Goal: Task Accomplishment & Management: Use online tool/utility

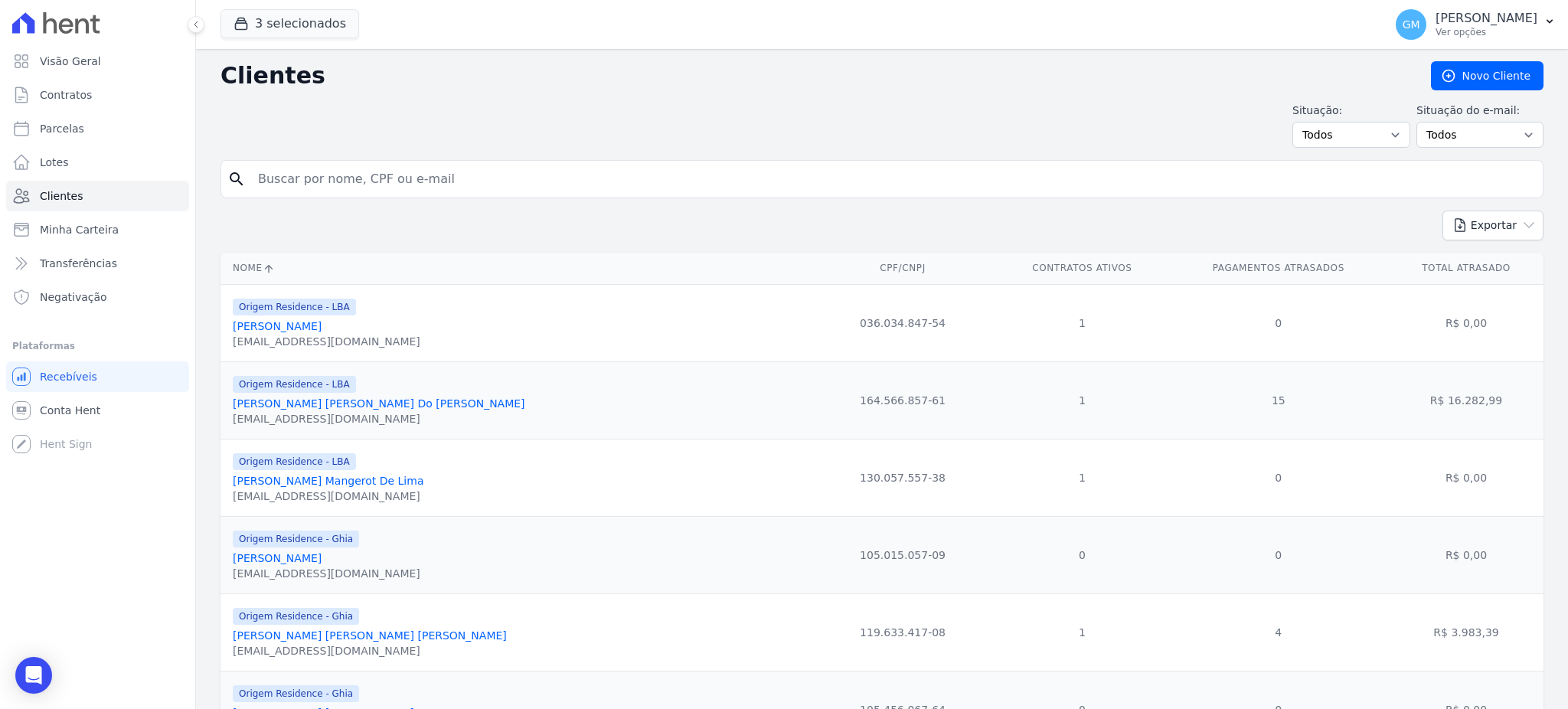
click at [485, 187] on input "search" at bounding box center [892, 178] width 1288 height 31
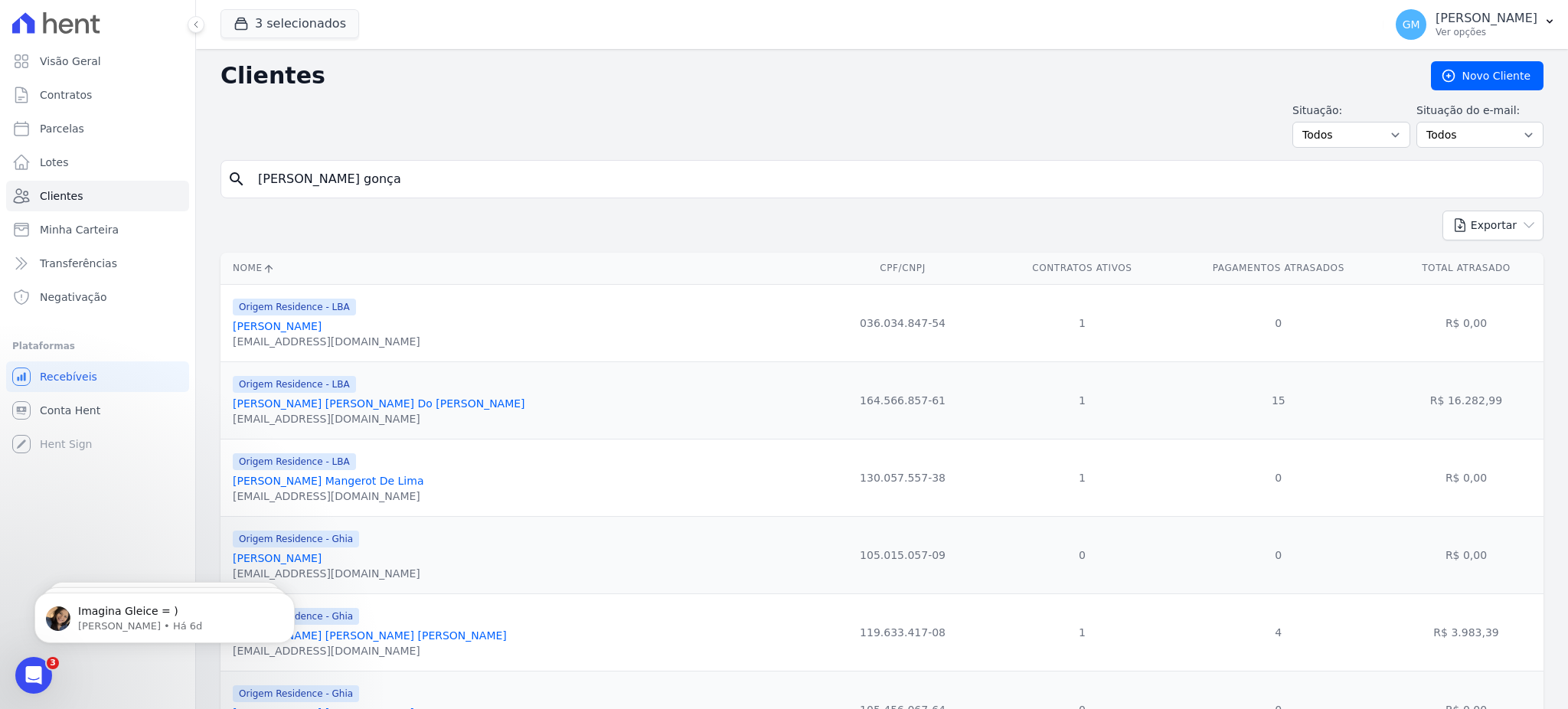
type input "[PERSON_NAME] gonça"
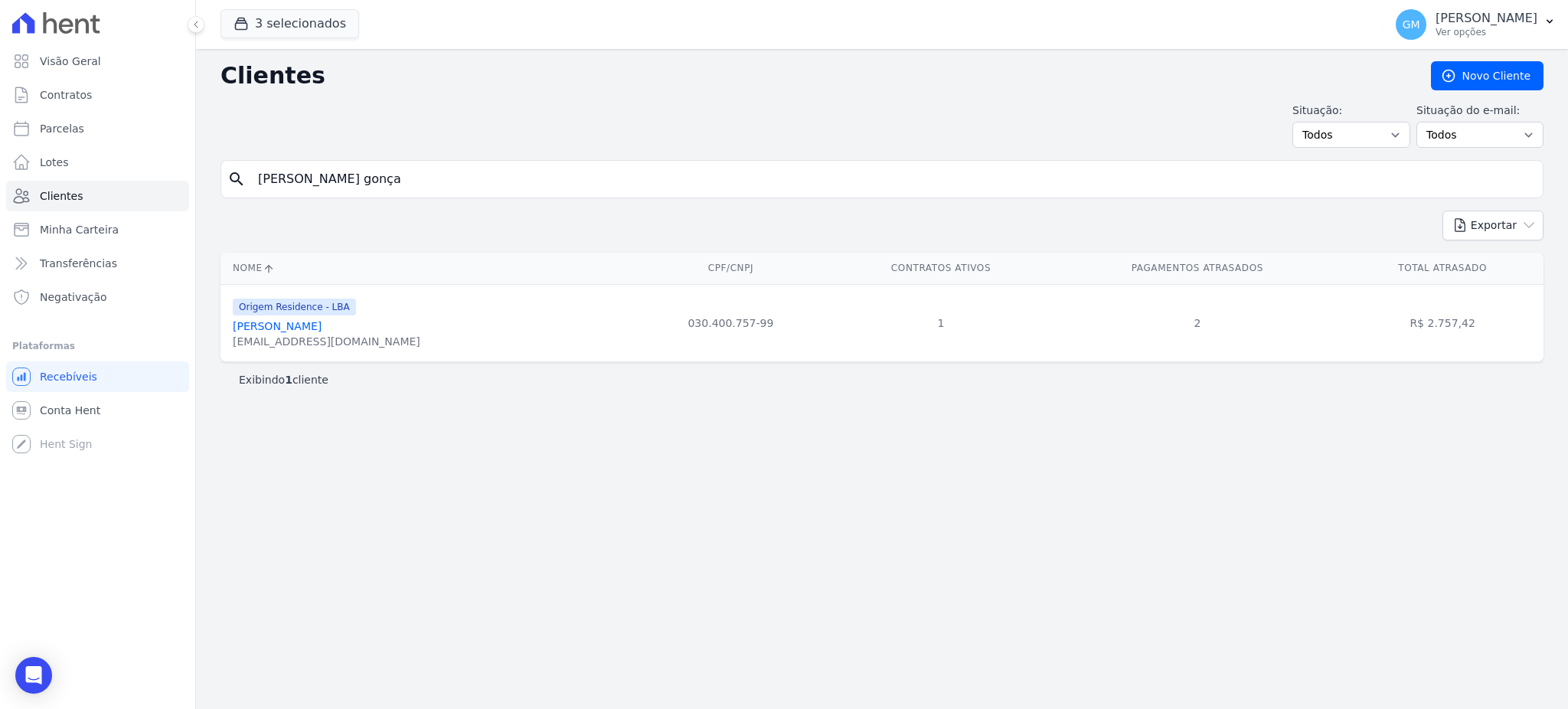
click at [319, 326] on link "[PERSON_NAME]" at bounding box center [276, 326] width 89 height 12
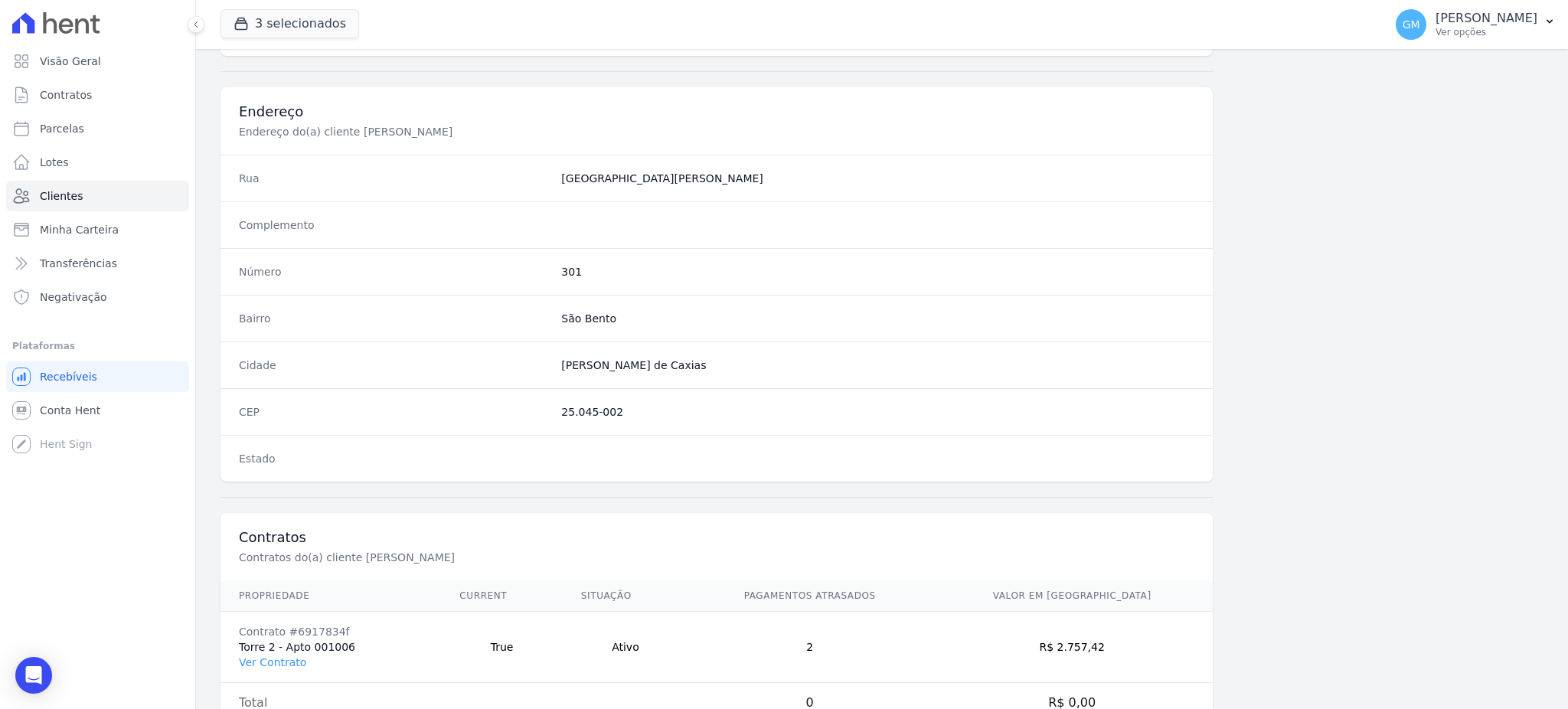
scroll to position [724, 0]
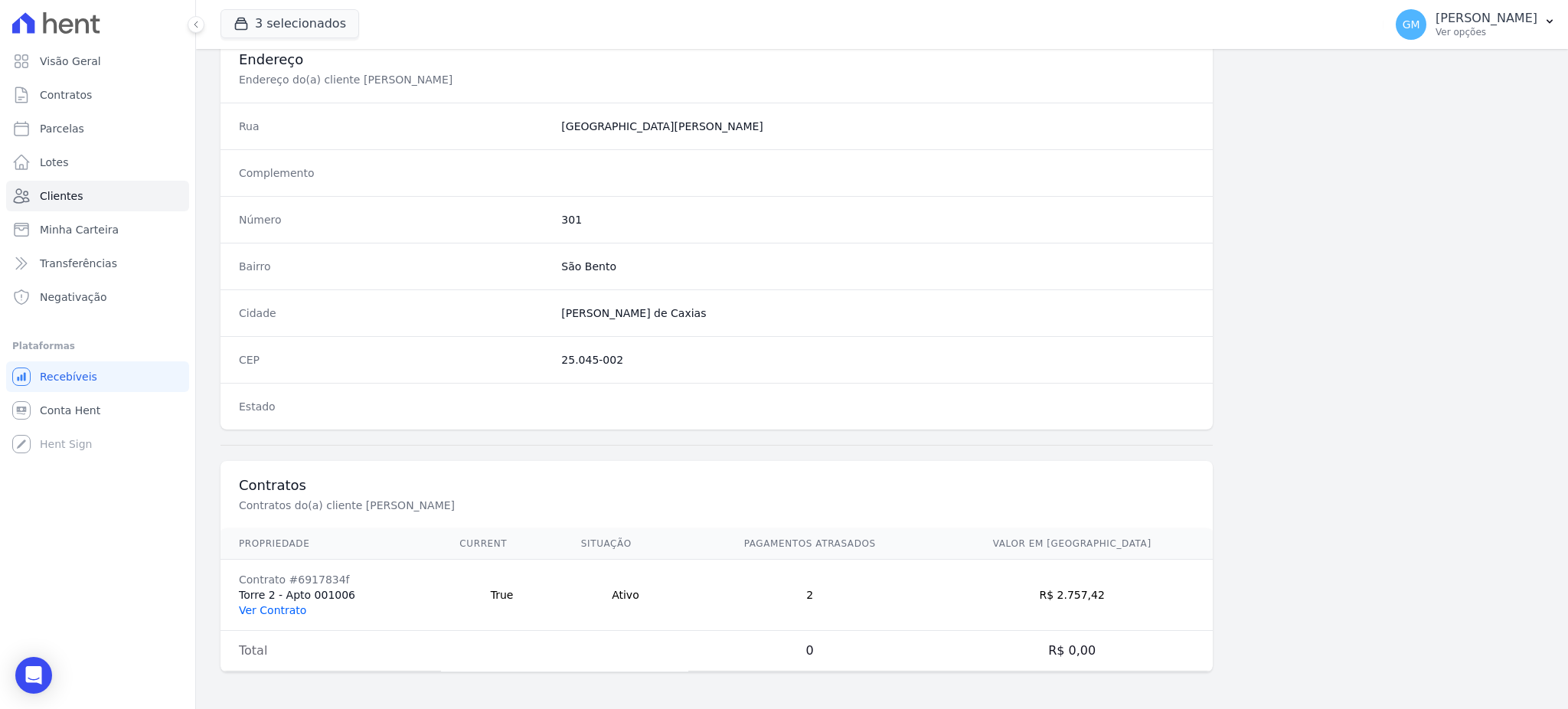
click at [295, 609] on link "Ver Contrato" at bounding box center [273, 610] width 67 height 12
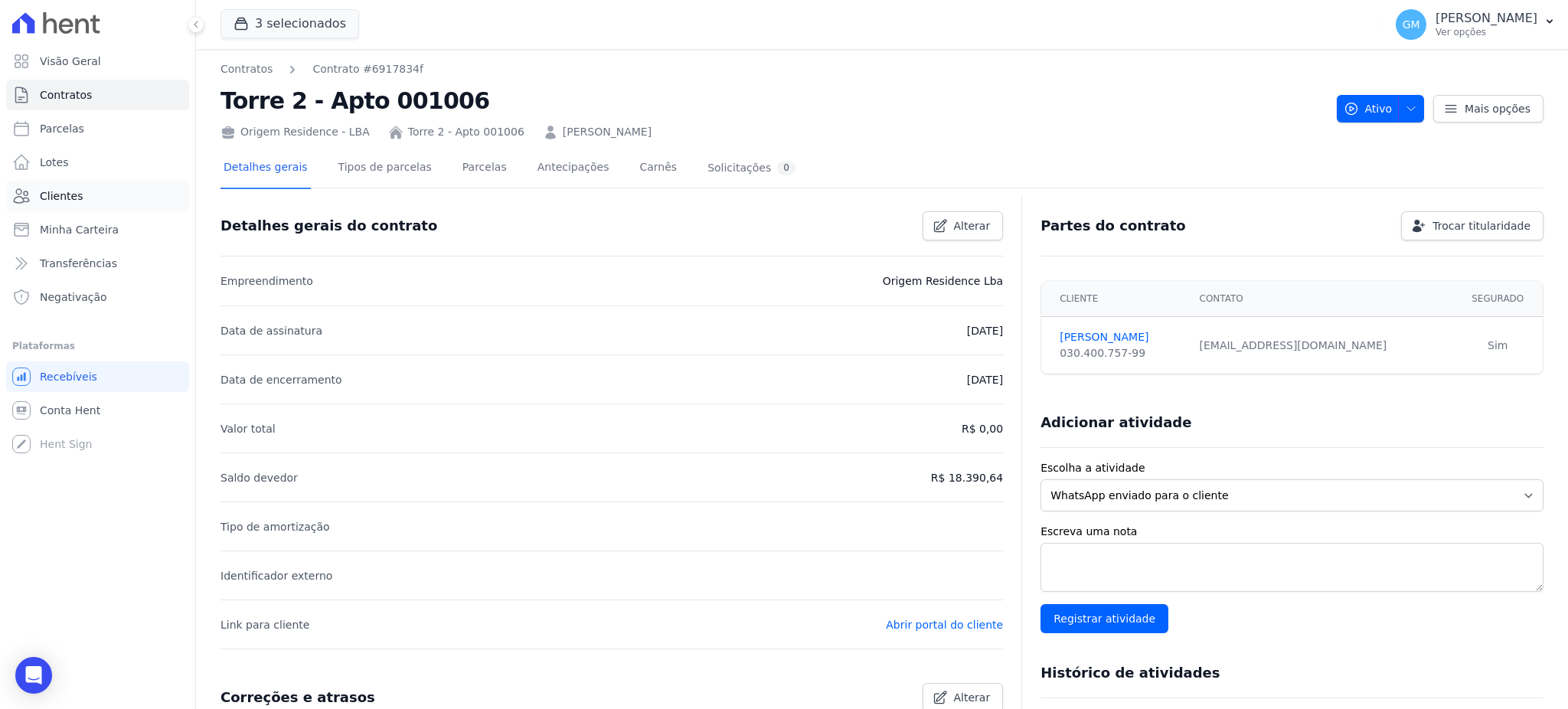
click at [117, 197] on link "Clientes" at bounding box center [98, 195] width 183 height 31
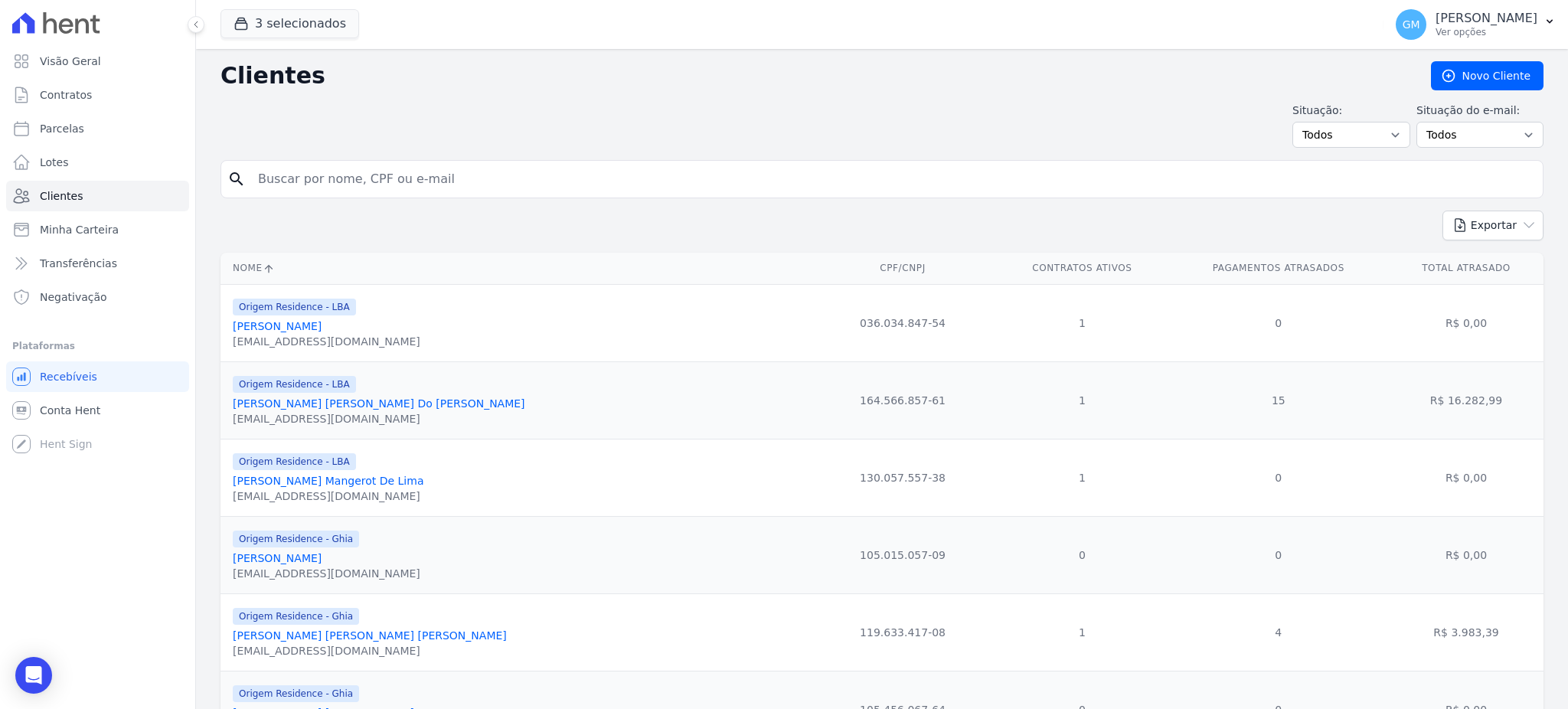
click at [417, 173] on input "search" at bounding box center [892, 178] width 1288 height 31
type input "[PERSON_NAME]"
drag, startPoint x: 423, startPoint y: 177, endPoint x: 240, endPoint y: 177, distance: 183.0
click at [240, 177] on div "search [PERSON_NAME]" at bounding box center [882, 178] width 1322 height 38
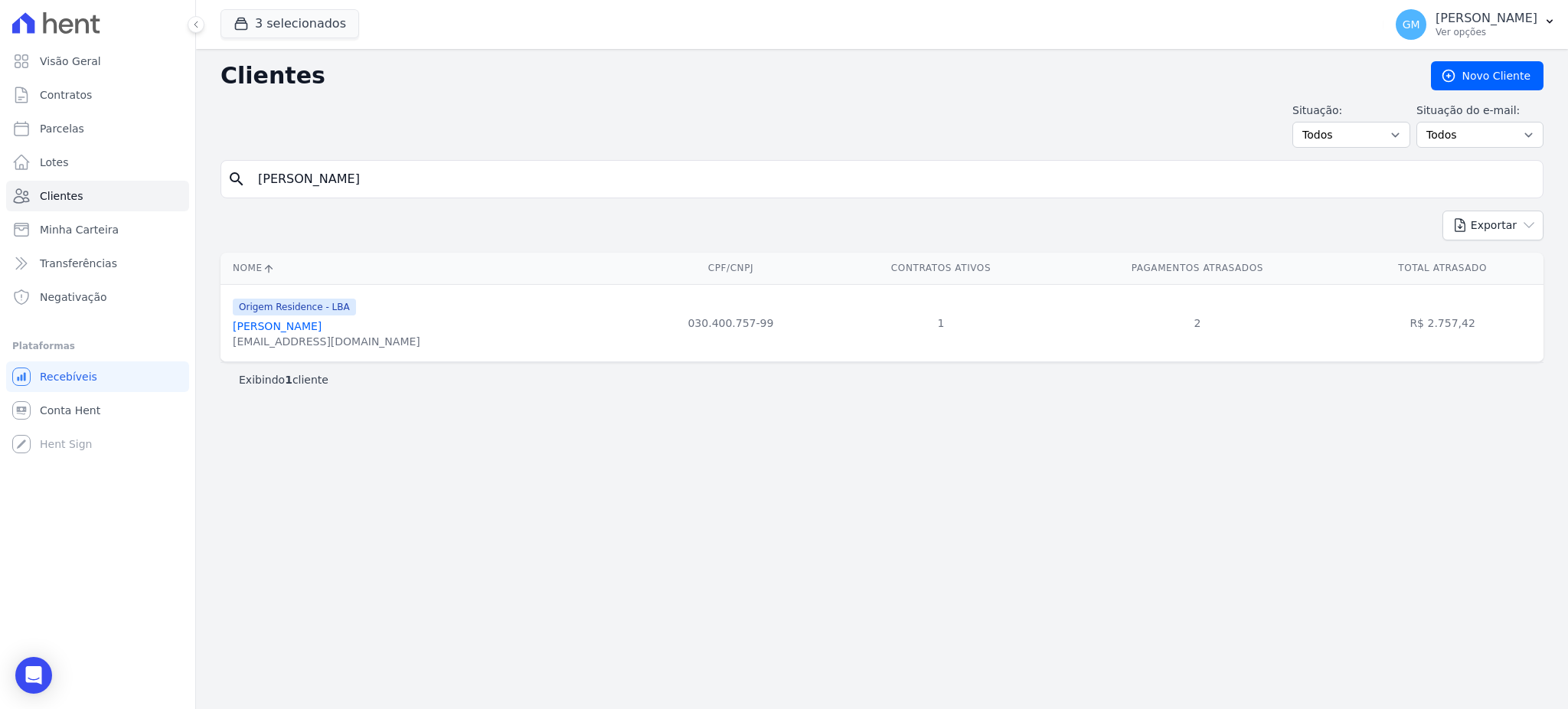
click at [318, 330] on link "[PERSON_NAME]" at bounding box center [276, 326] width 89 height 12
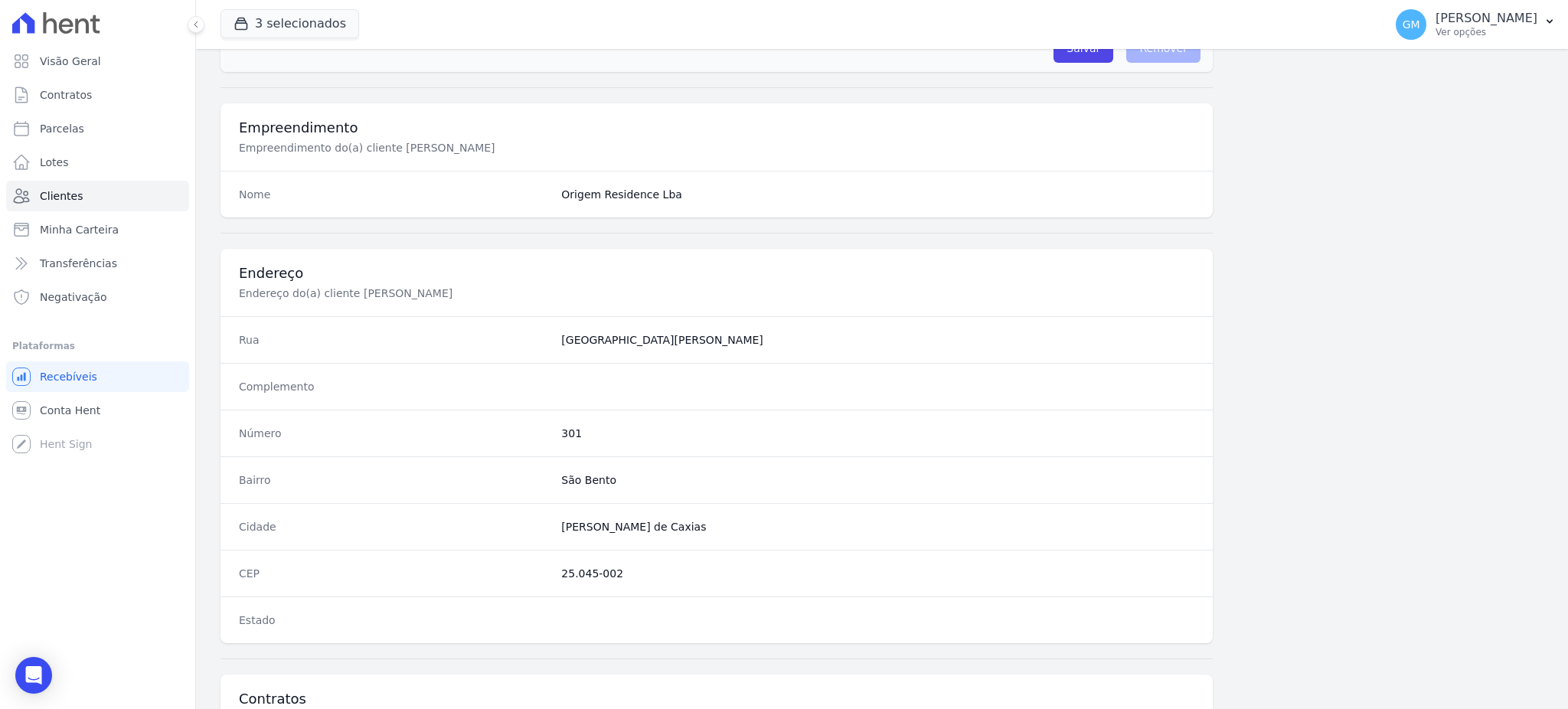
scroll to position [724, 0]
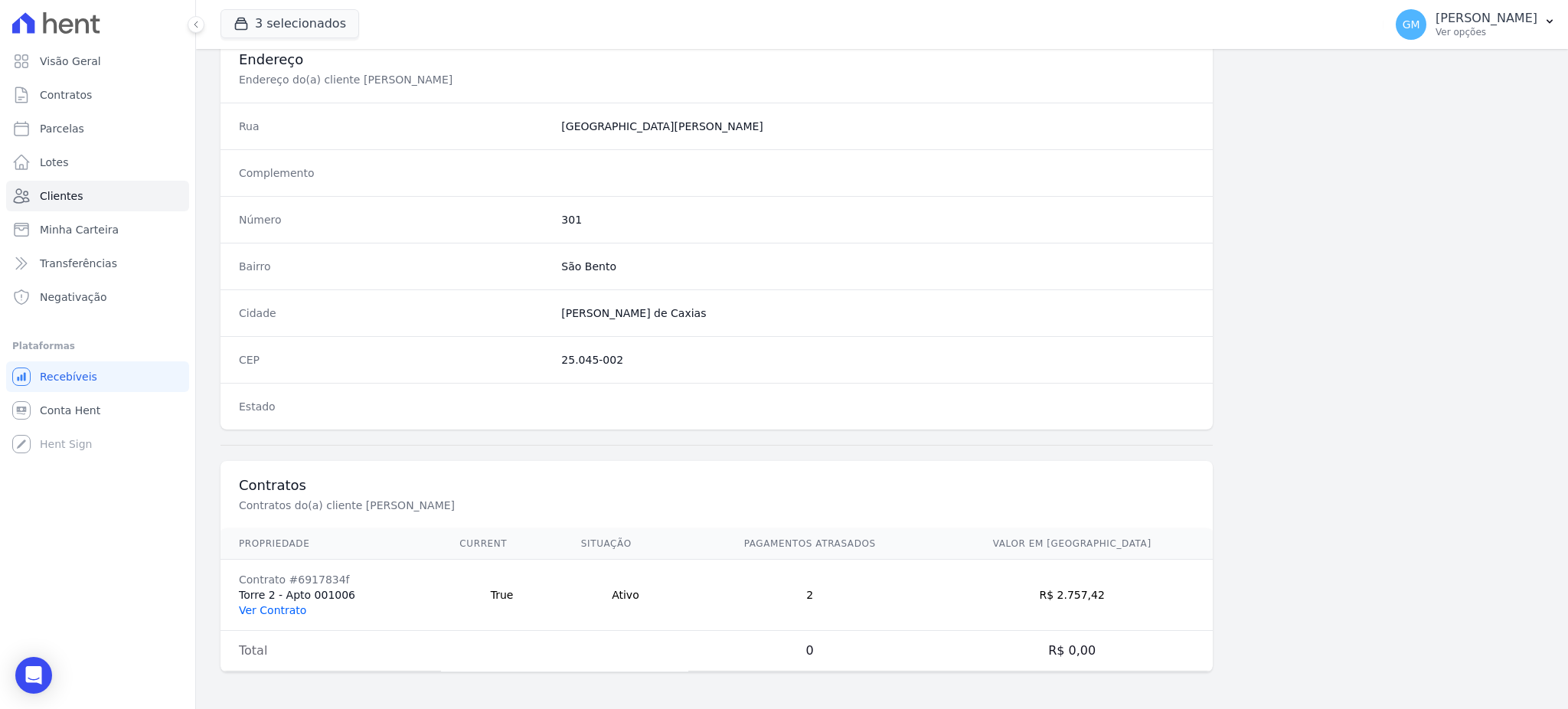
click at [290, 614] on link "Ver Contrato" at bounding box center [273, 610] width 67 height 12
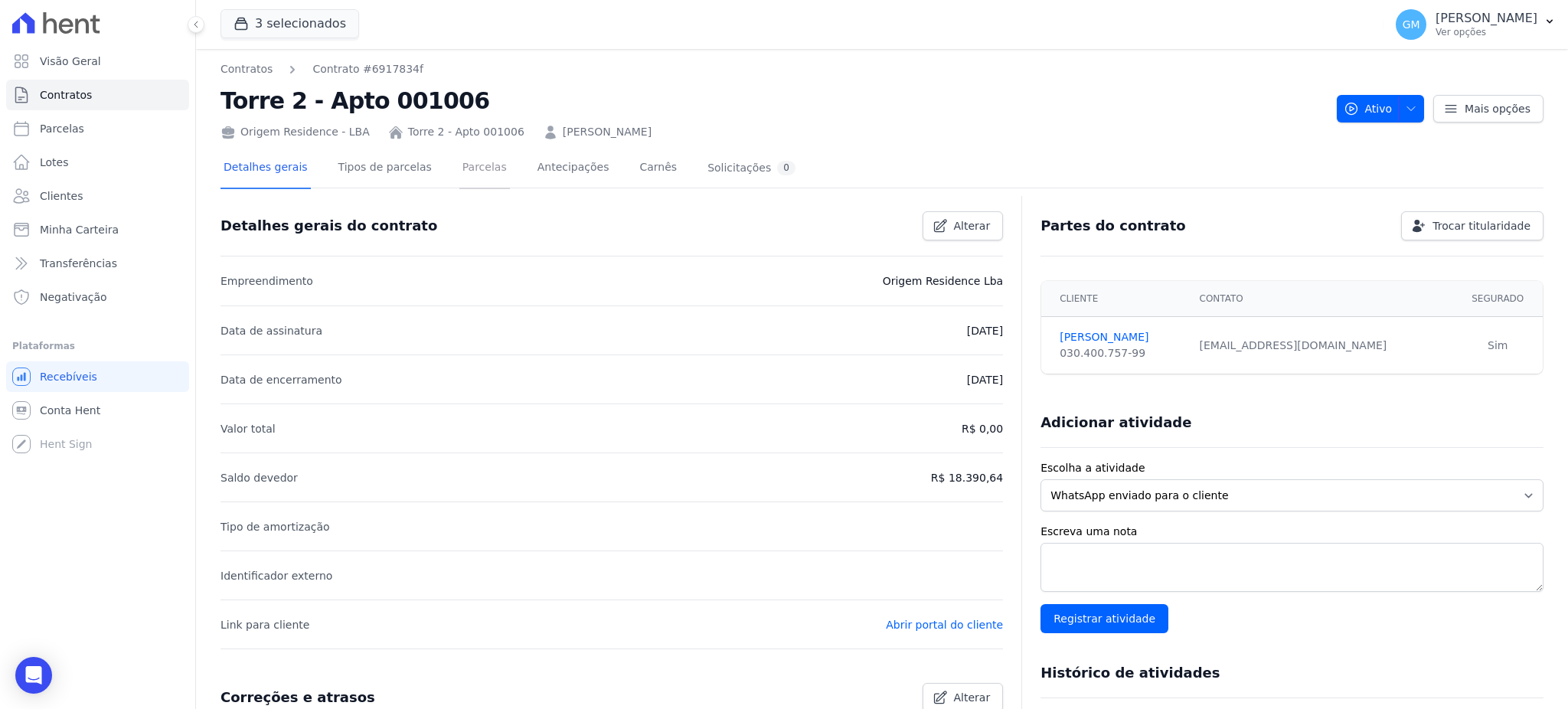
click at [459, 177] on link "Parcelas" at bounding box center [485, 168] width 50 height 40
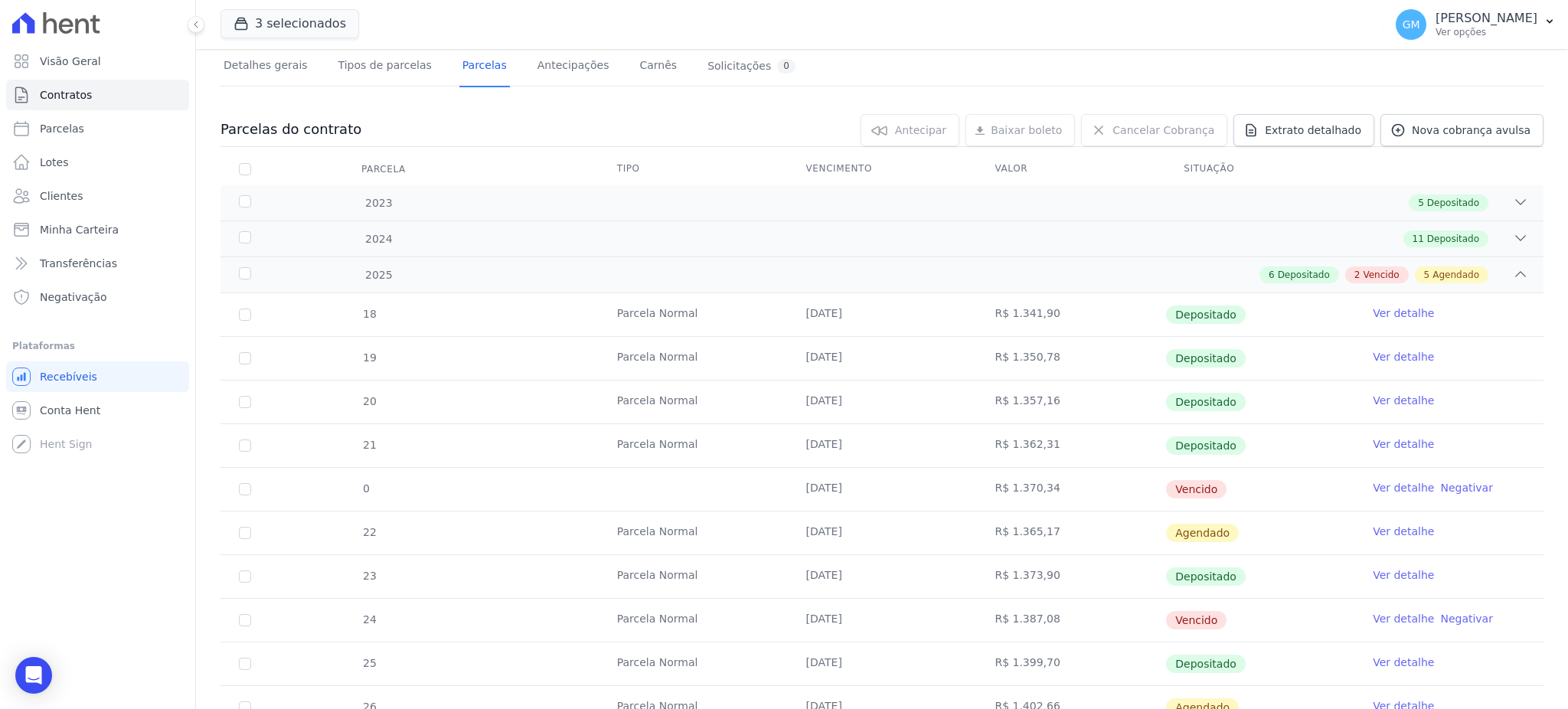
scroll to position [306, 0]
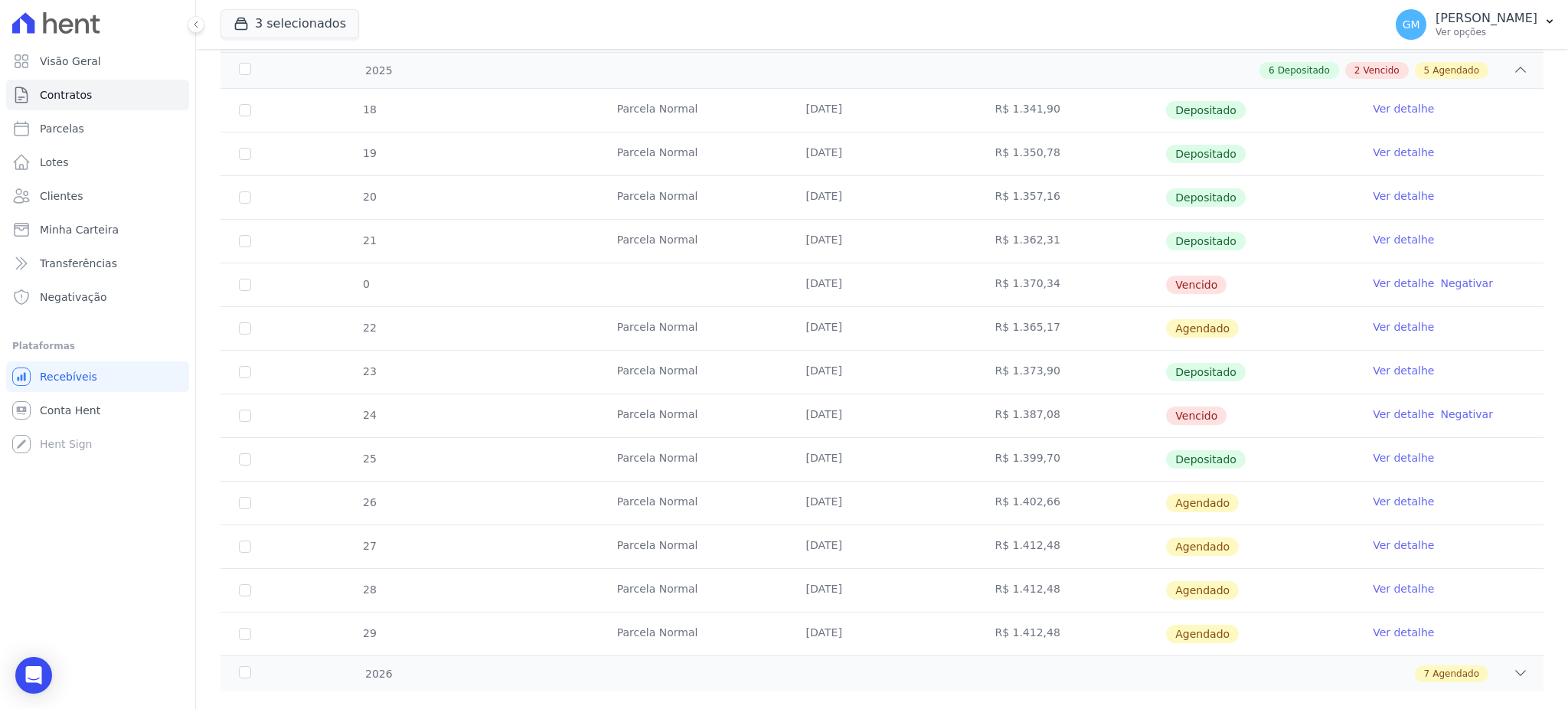
click at [1398, 460] on link "Ver detalhe" at bounding box center [1404, 458] width 62 height 15
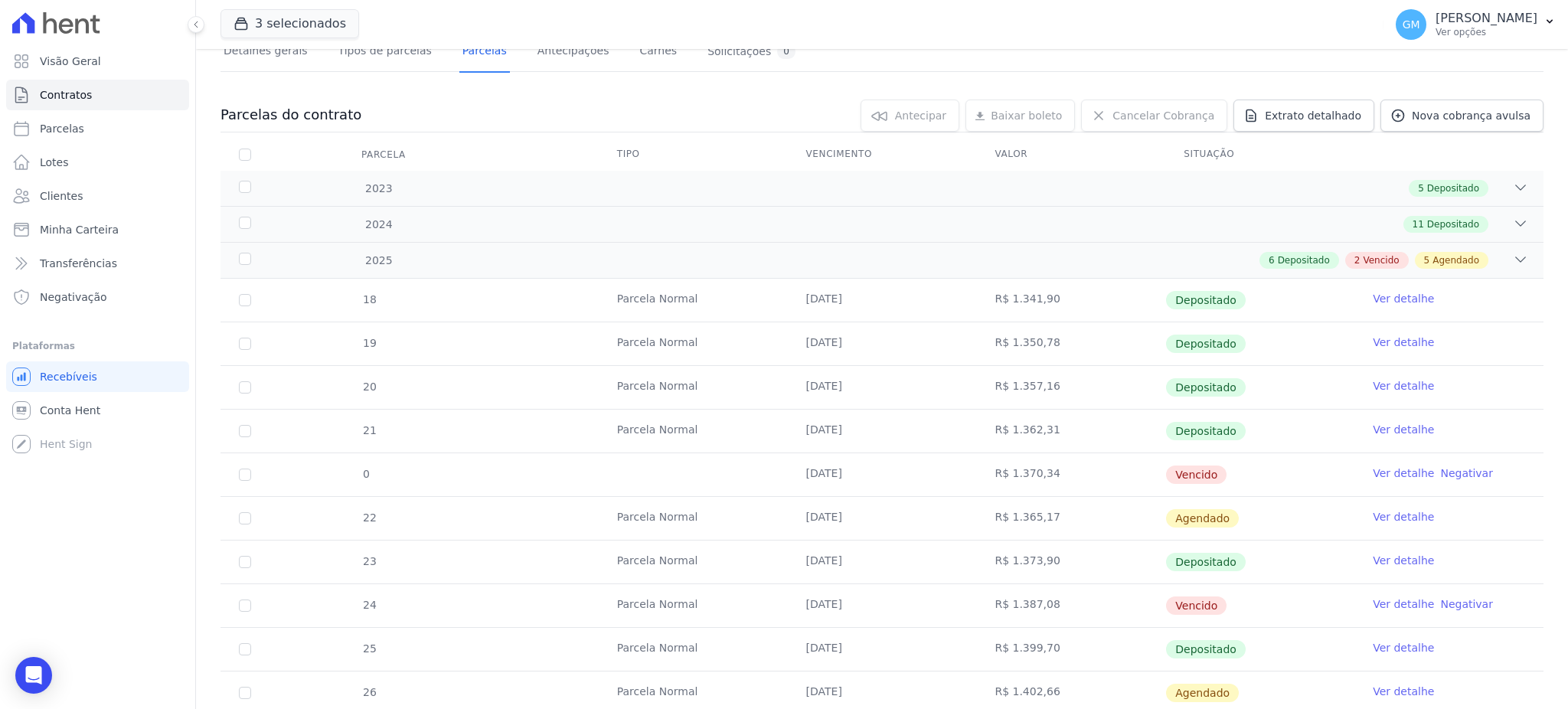
scroll to position [204, 0]
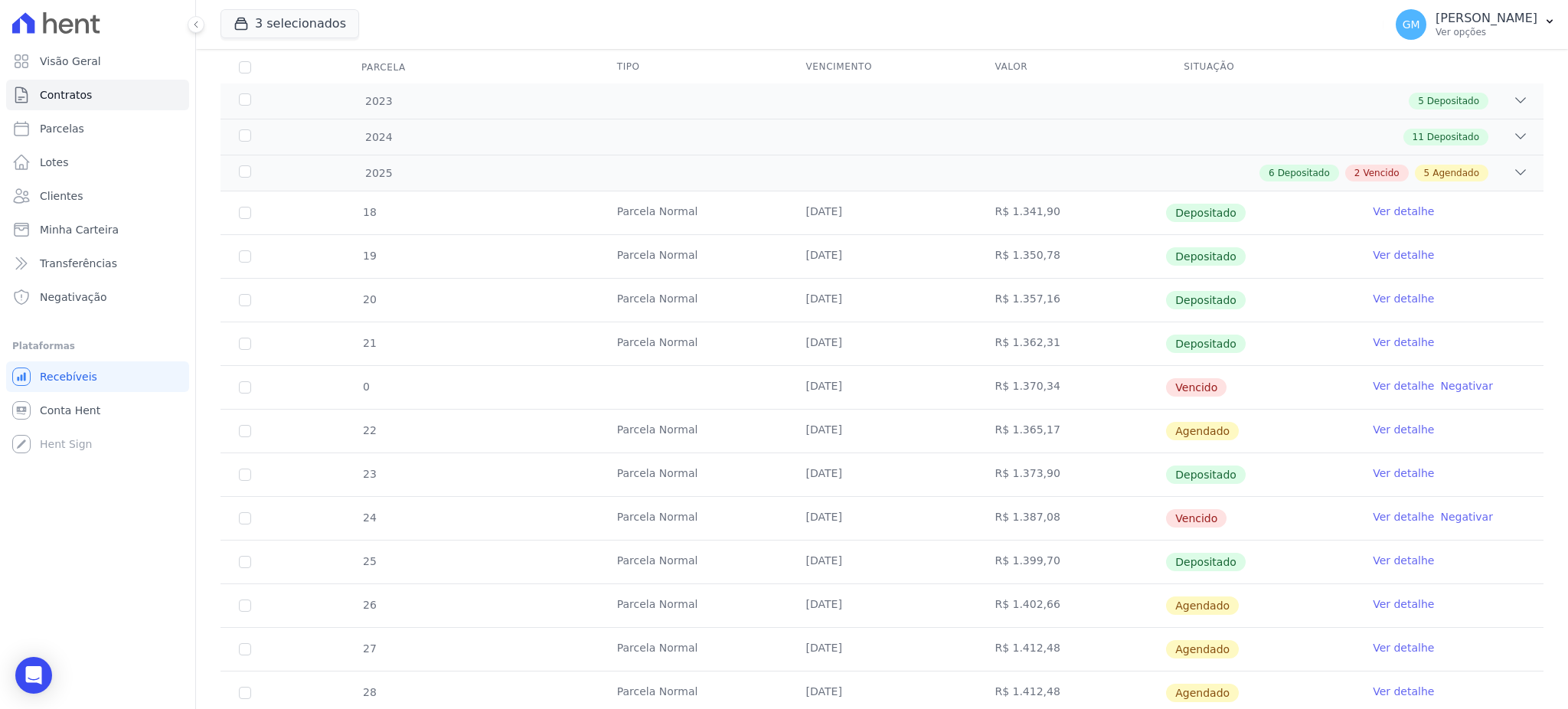
drag, startPoint x: 1208, startPoint y: 380, endPoint x: 727, endPoint y: 386, distance: 481.0
click at [727, 386] on tr "0 [DATE] R$ 1.370,34 [GEOGRAPHIC_DATA] Ver detalhe Negativar" at bounding box center [882, 387] width 1322 height 44
drag, startPoint x: 1241, startPoint y: 507, endPoint x: 677, endPoint y: 508, distance: 564.0
click at [677, 508] on tr "24 [GEOGRAPHIC_DATA] [DATE] R$ 1.387,08 [GEOGRAPHIC_DATA] Ver detalhe Negativar" at bounding box center [882, 518] width 1322 height 44
click at [1386, 387] on link "Ver detalhe" at bounding box center [1404, 386] width 62 height 15
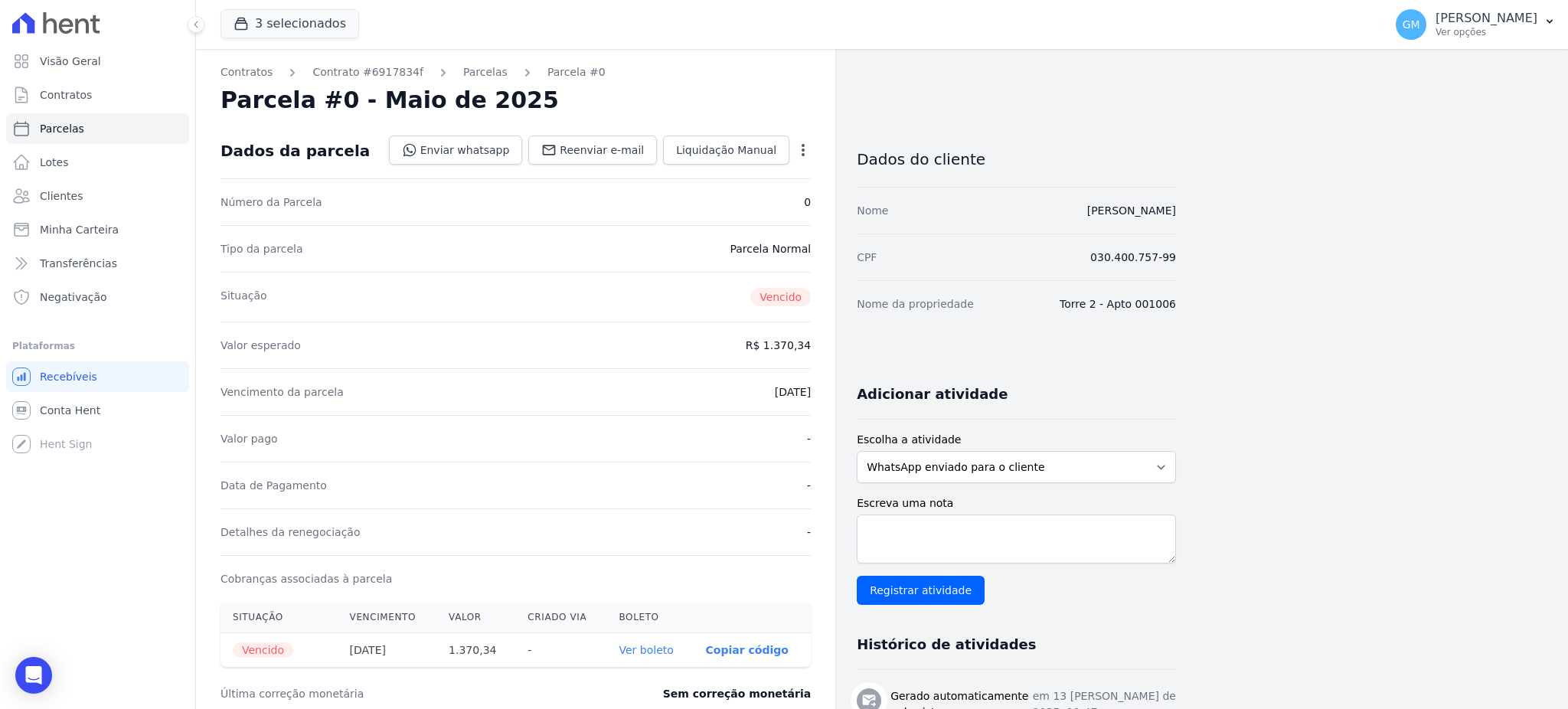
click at [798, 155] on icon "button" at bounding box center [803, 149] width 15 height 15
click at [727, 252] on link "Renegociar" at bounding box center [737, 254] width 134 height 28
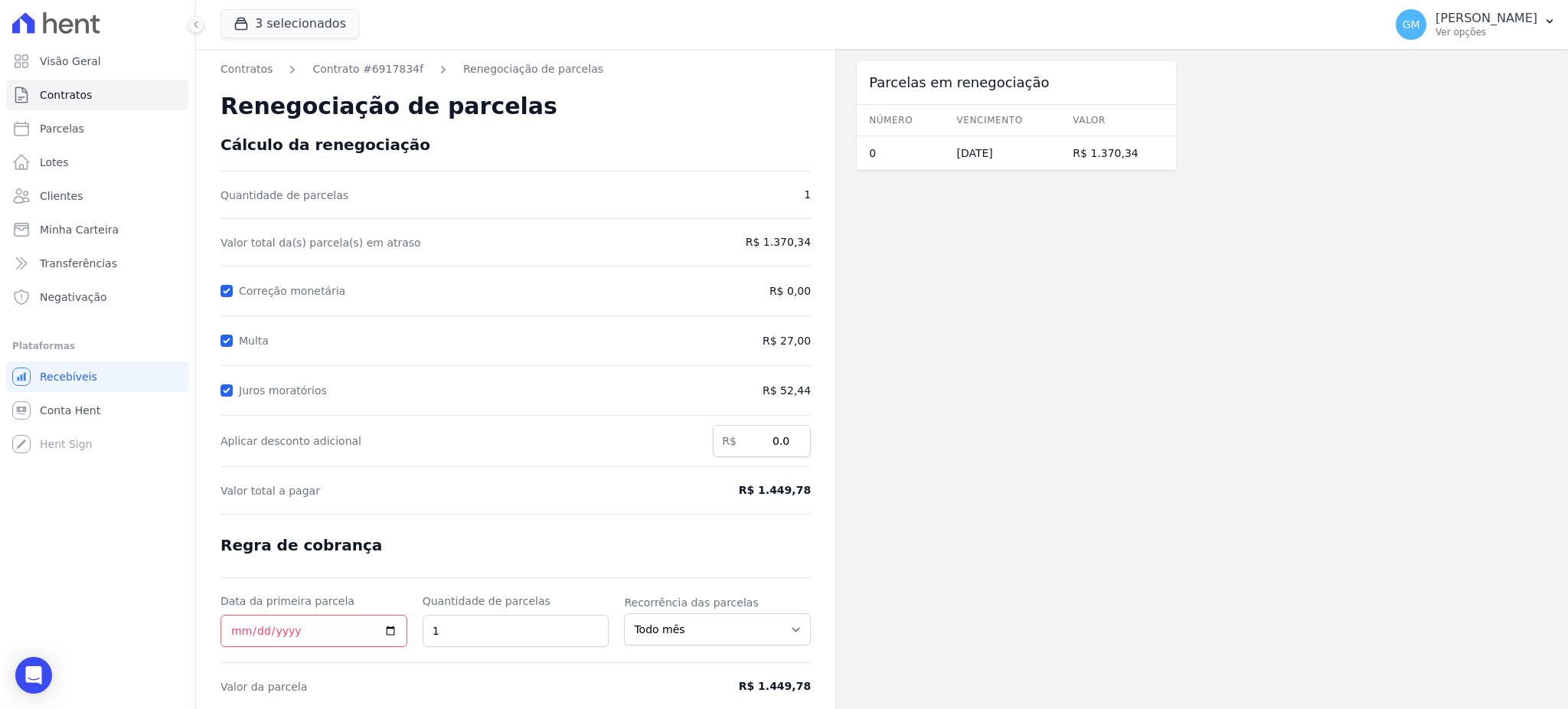
scroll to position [57, 0]
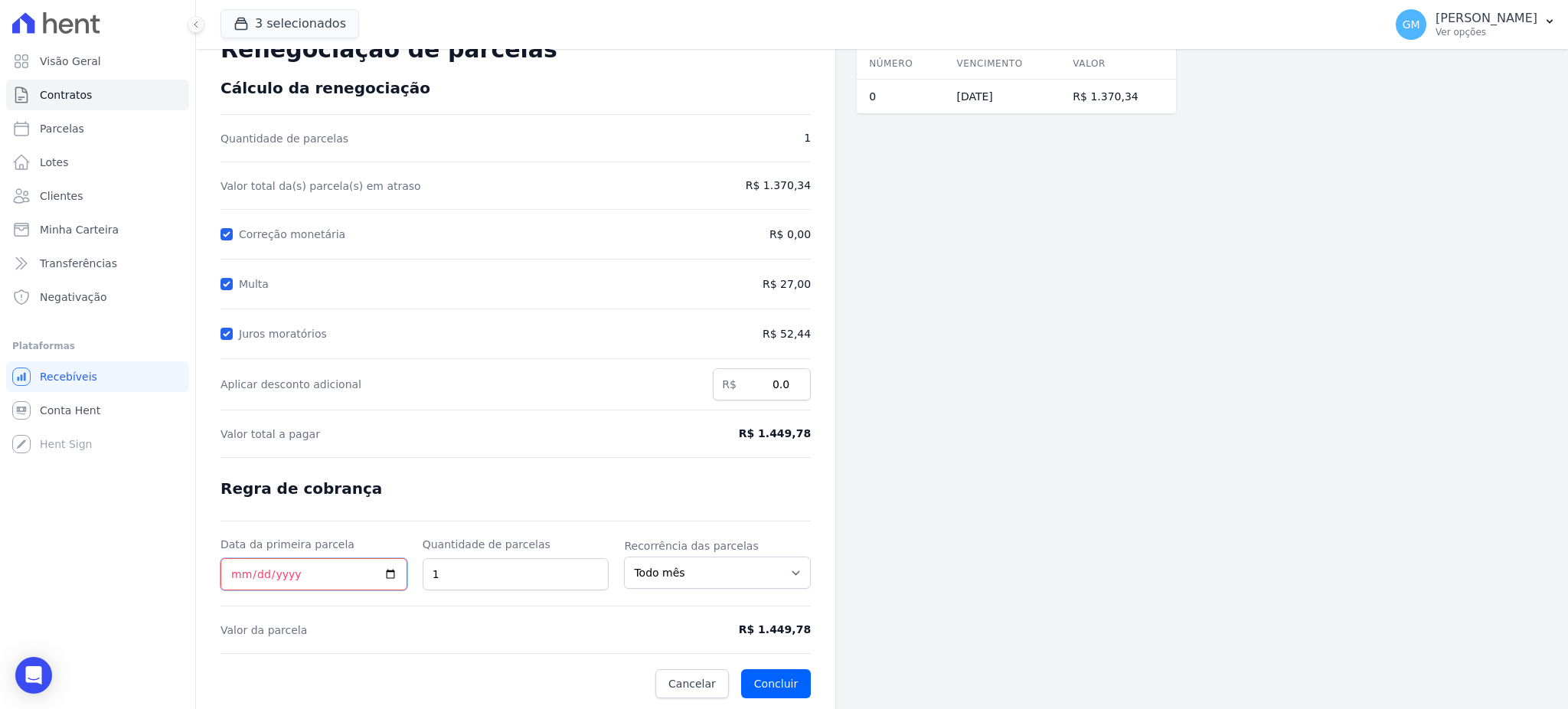
click at [395, 579] on input "Data da primeira parcela" at bounding box center [314, 574] width 187 height 32
type input "[DATE]"
click at [791, 681] on button "Concluir" at bounding box center [775, 683] width 70 height 29
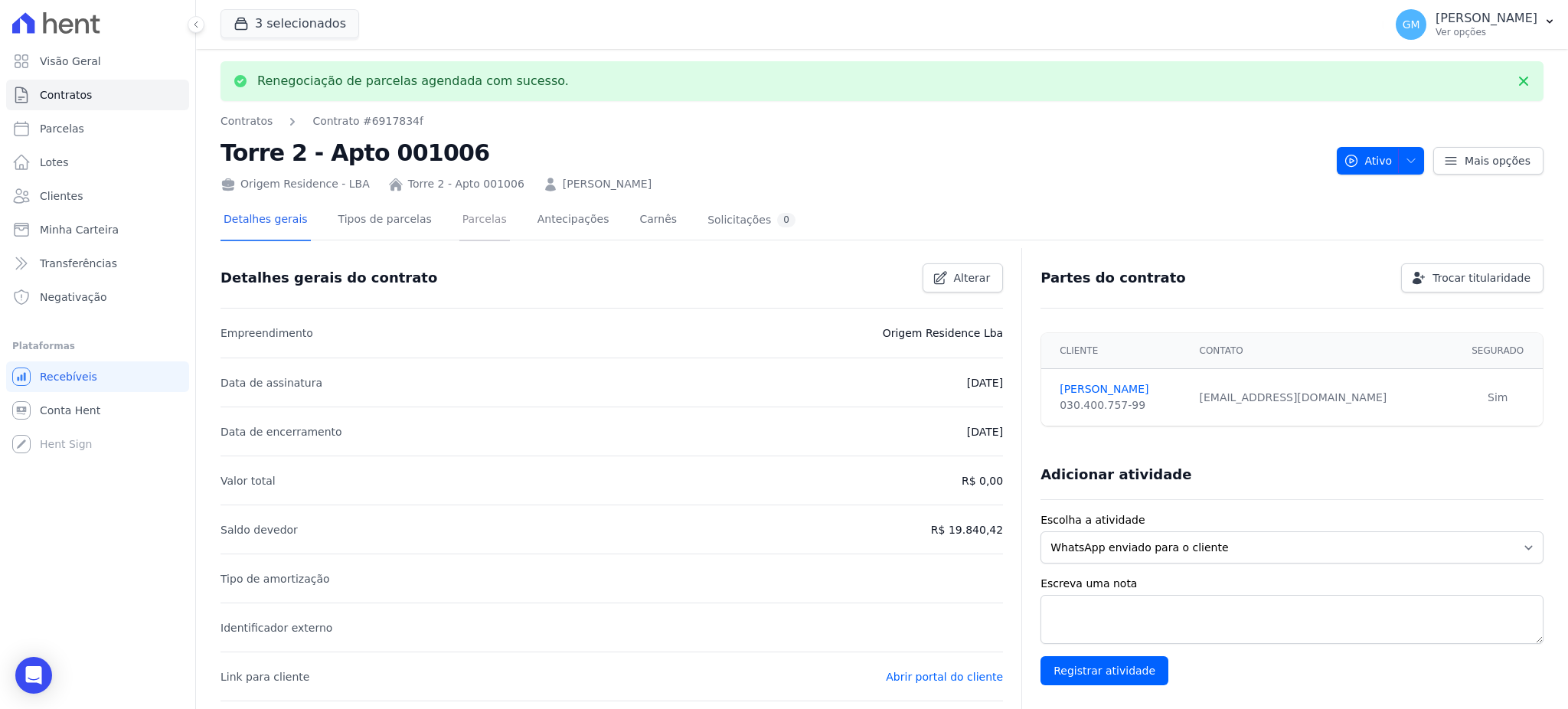
click at [459, 226] on link "Parcelas" at bounding box center [485, 220] width 50 height 40
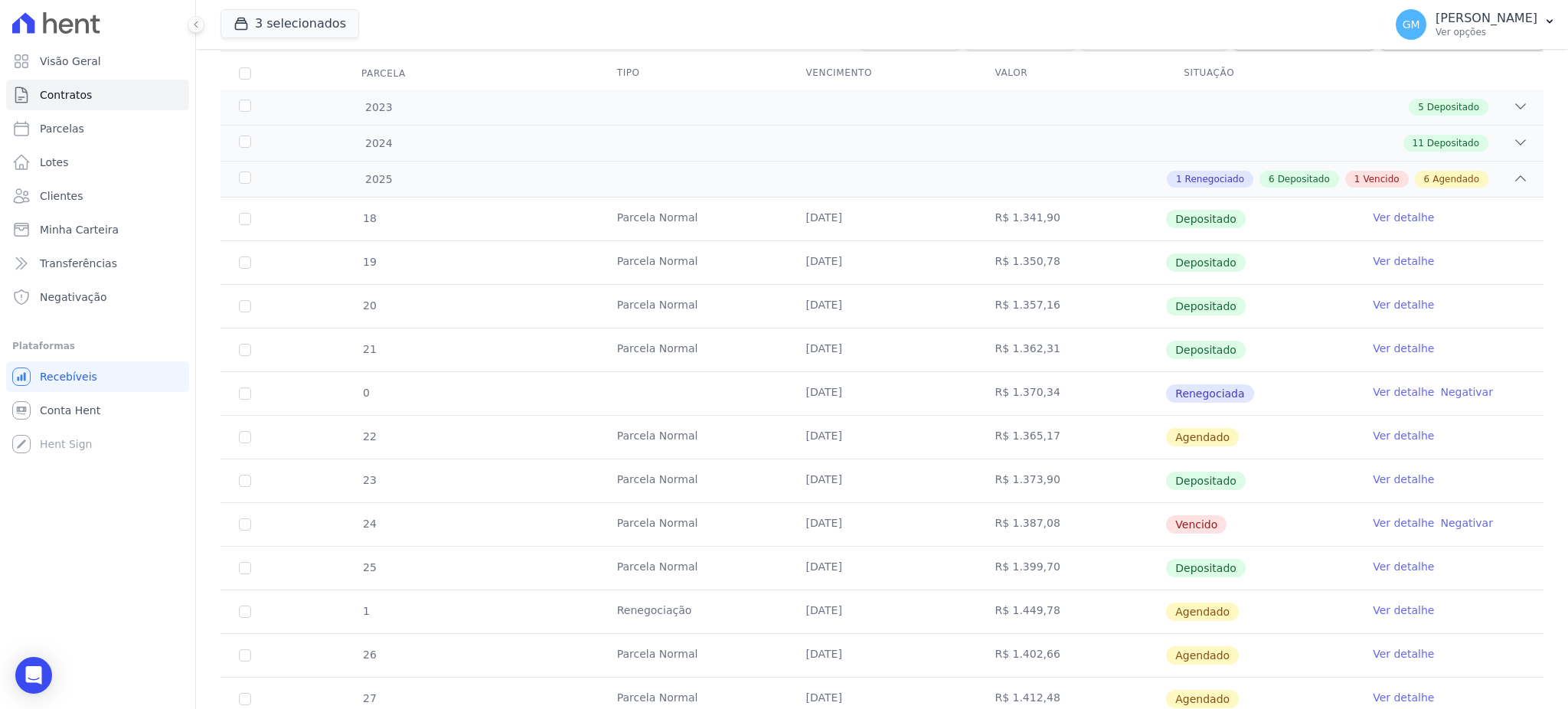
scroll to position [377, 0]
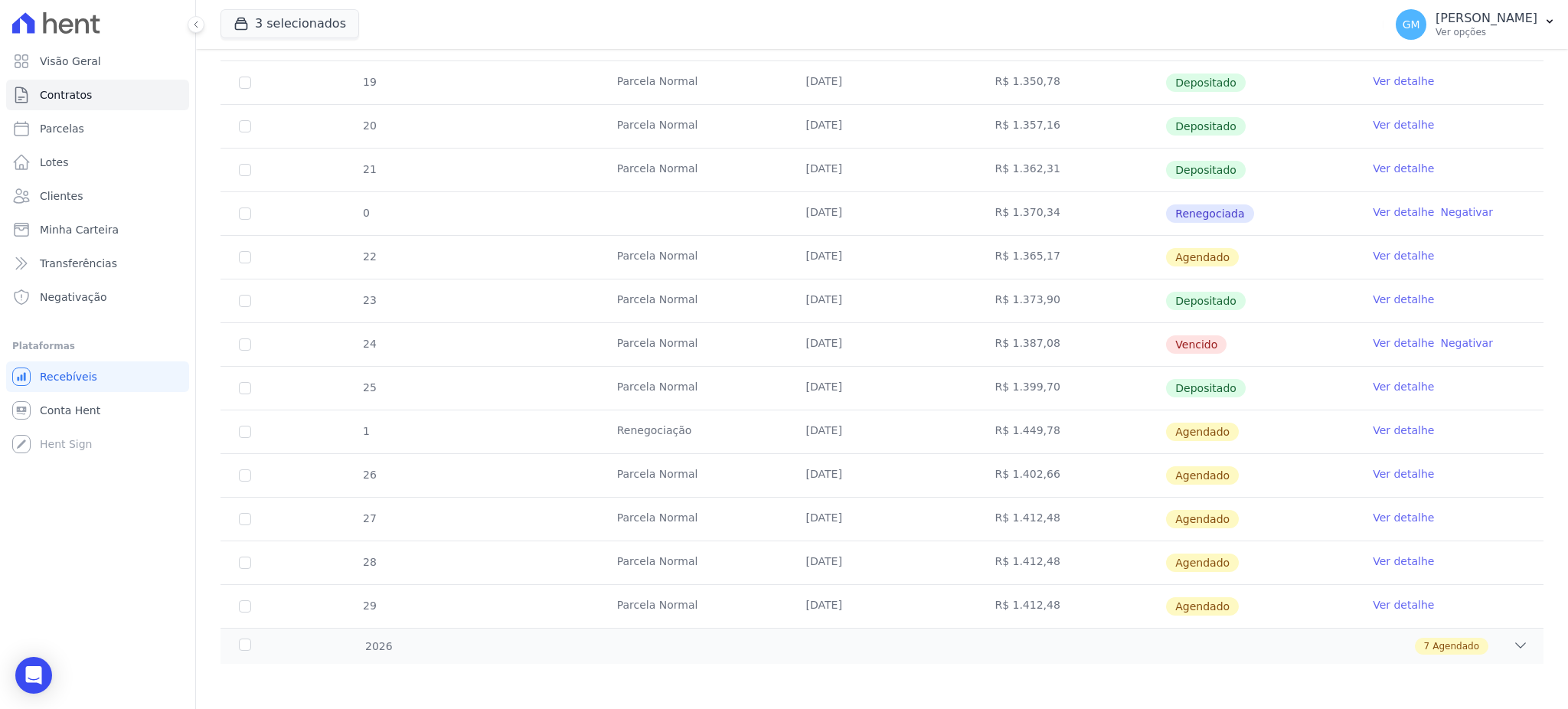
click at [1409, 439] on td "Ver detalhe" at bounding box center [1448, 432] width 189 height 43
click at [1398, 427] on link "Ver detalhe" at bounding box center [1404, 430] width 62 height 15
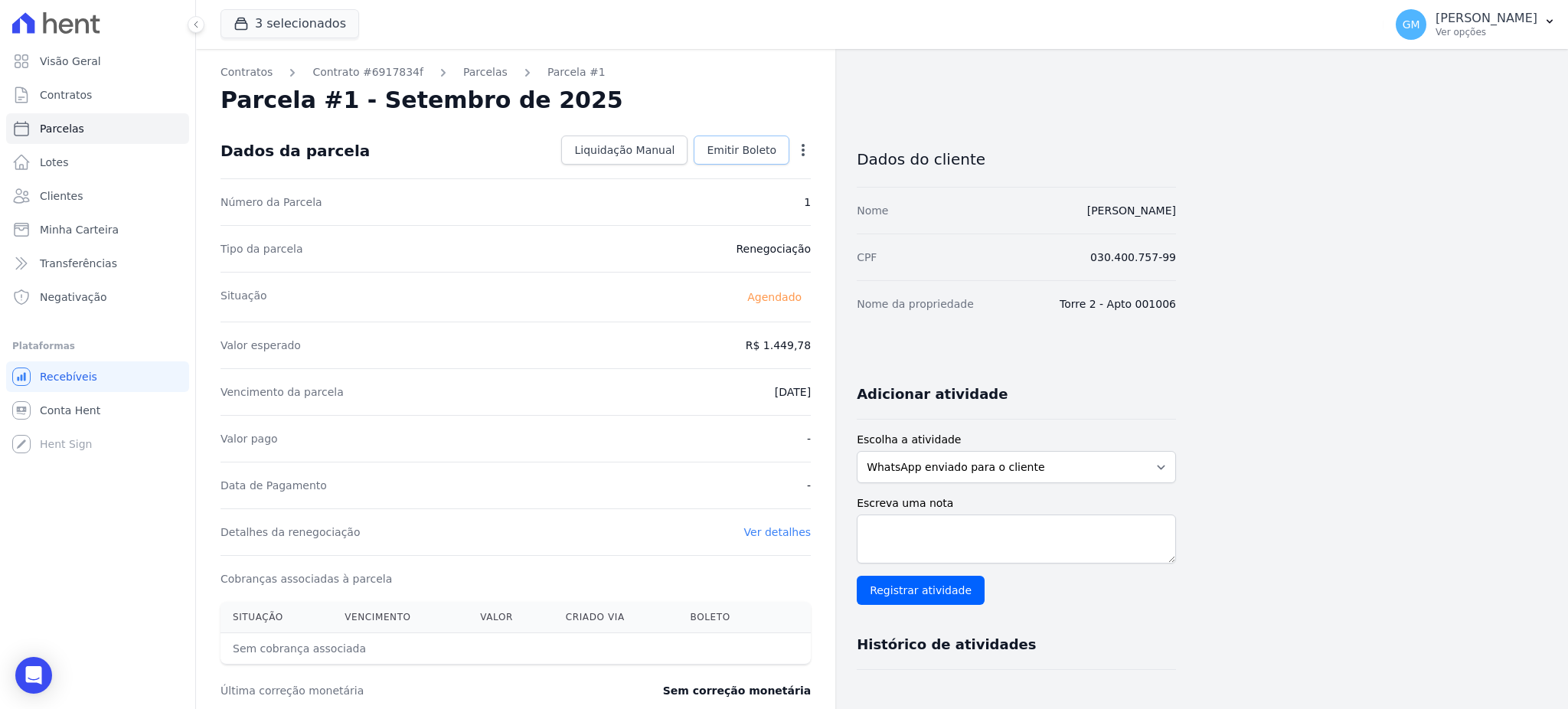
click at [756, 145] on span "Emitir Boleto" at bounding box center [742, 149] width 70 height 15
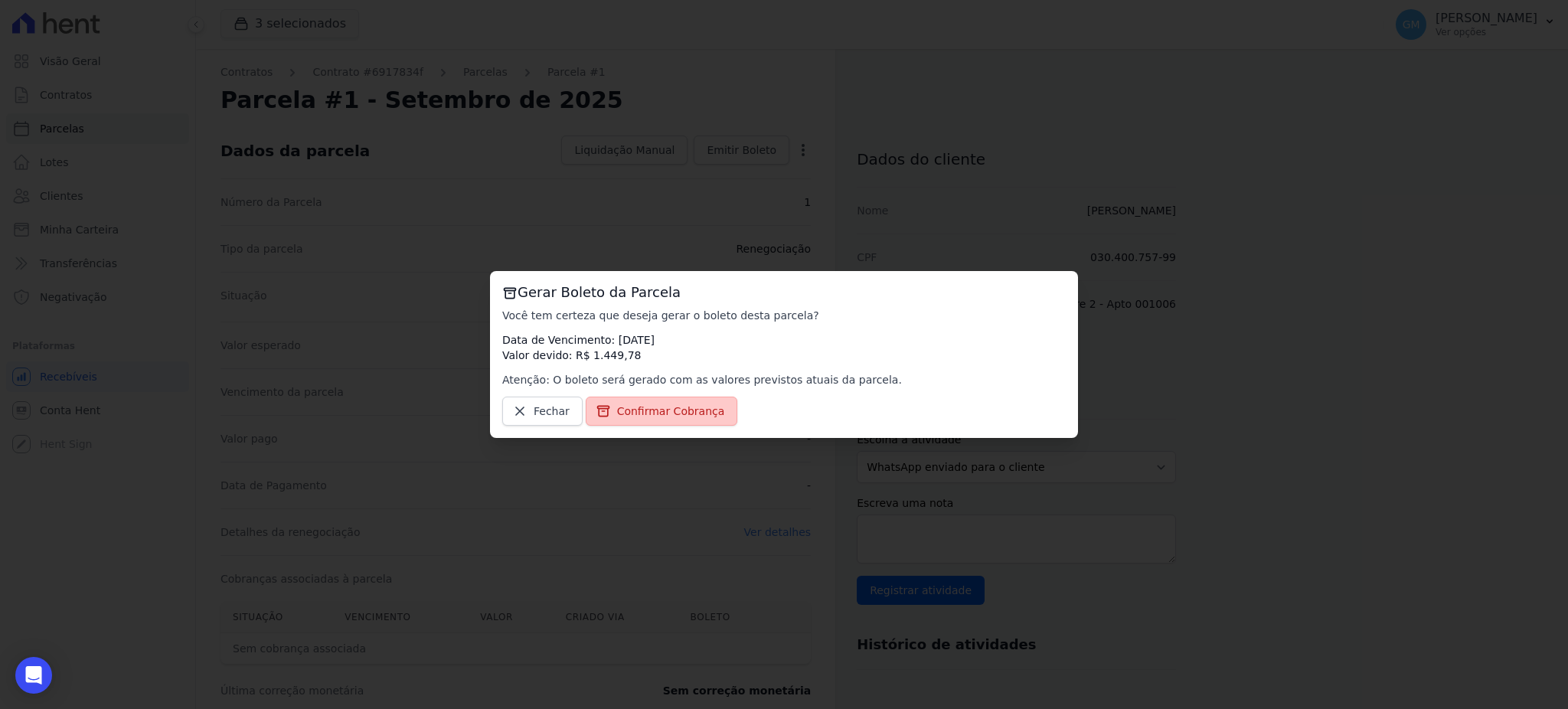
click at [695, 410] on span "Confirmar Cobrança" at bounding box center [671, 411] width 108 height 15
click at [647, 415] on span "Confirmar Cobrança" at bounding box center [671, 411] width 108 height 15
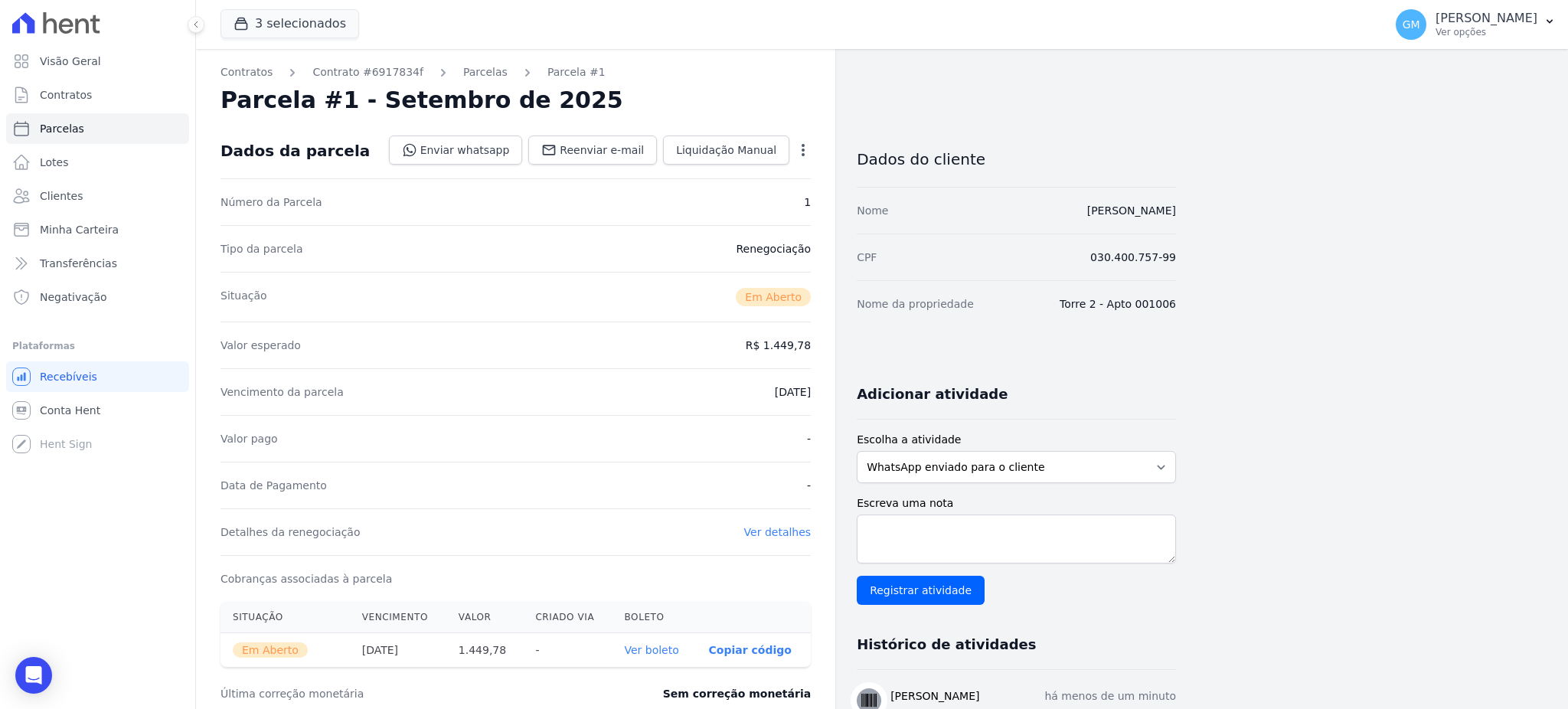
click at [654, 650] on link "Ver boleto" at bounding box center [651, 649] width 54 height 12
